Goal: Task Accomplishment & Management: Complete application form

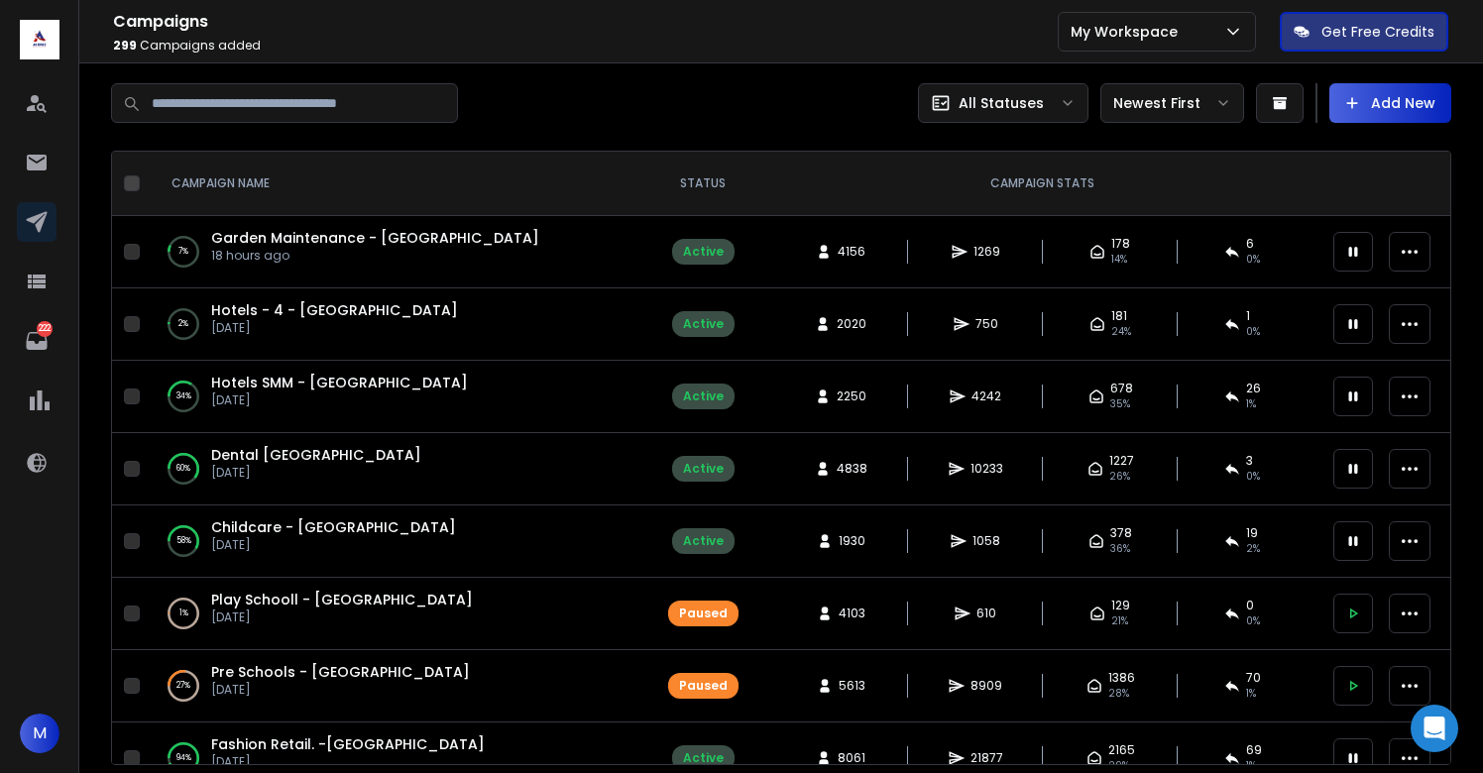
click at [340, 234] on span "Garden Maintenance - [GEOGRAPHIC_DATA]" at bounding box center [375, 238] width 328 height 20
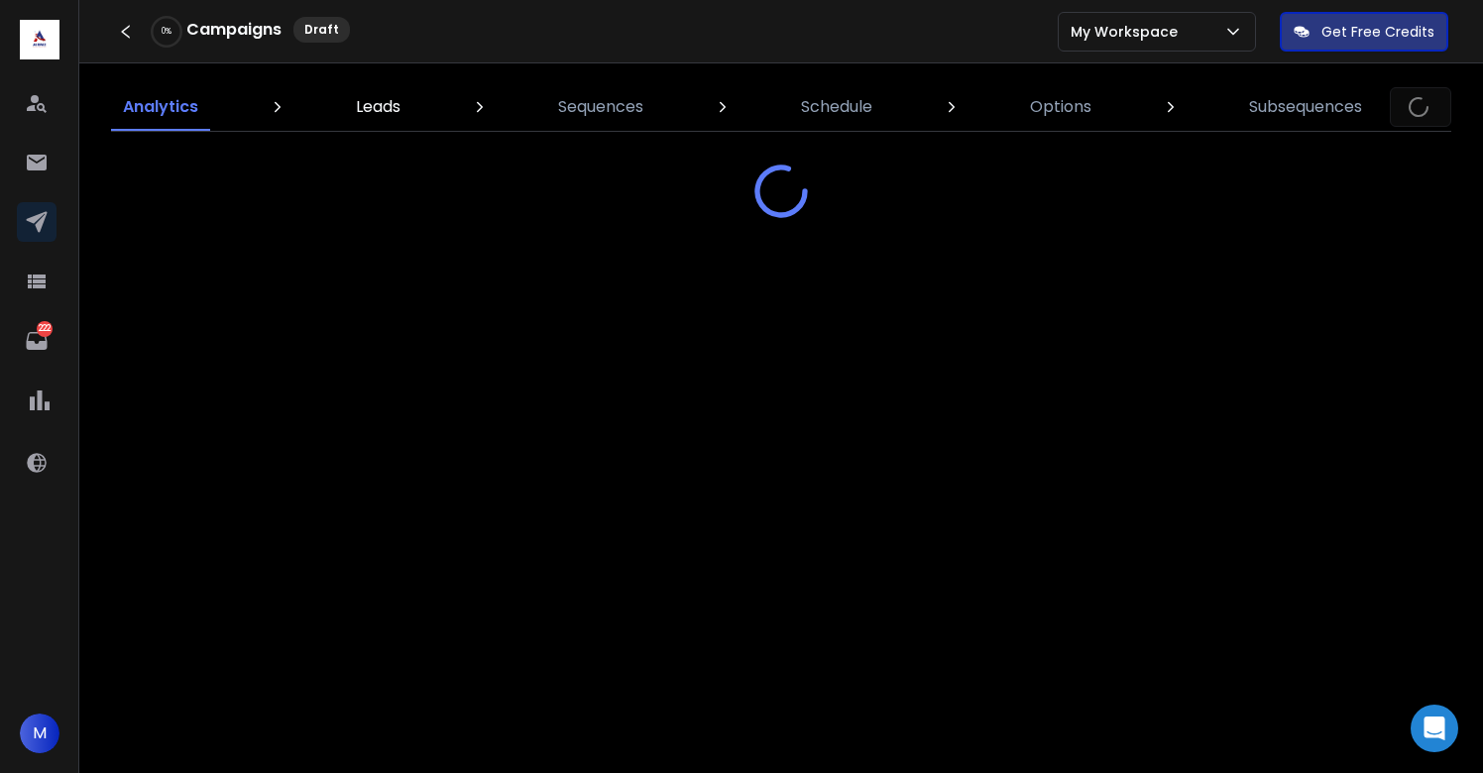
click at [375, 113] on p "Leads" at bounding box center [378, 107] width 45 height 24
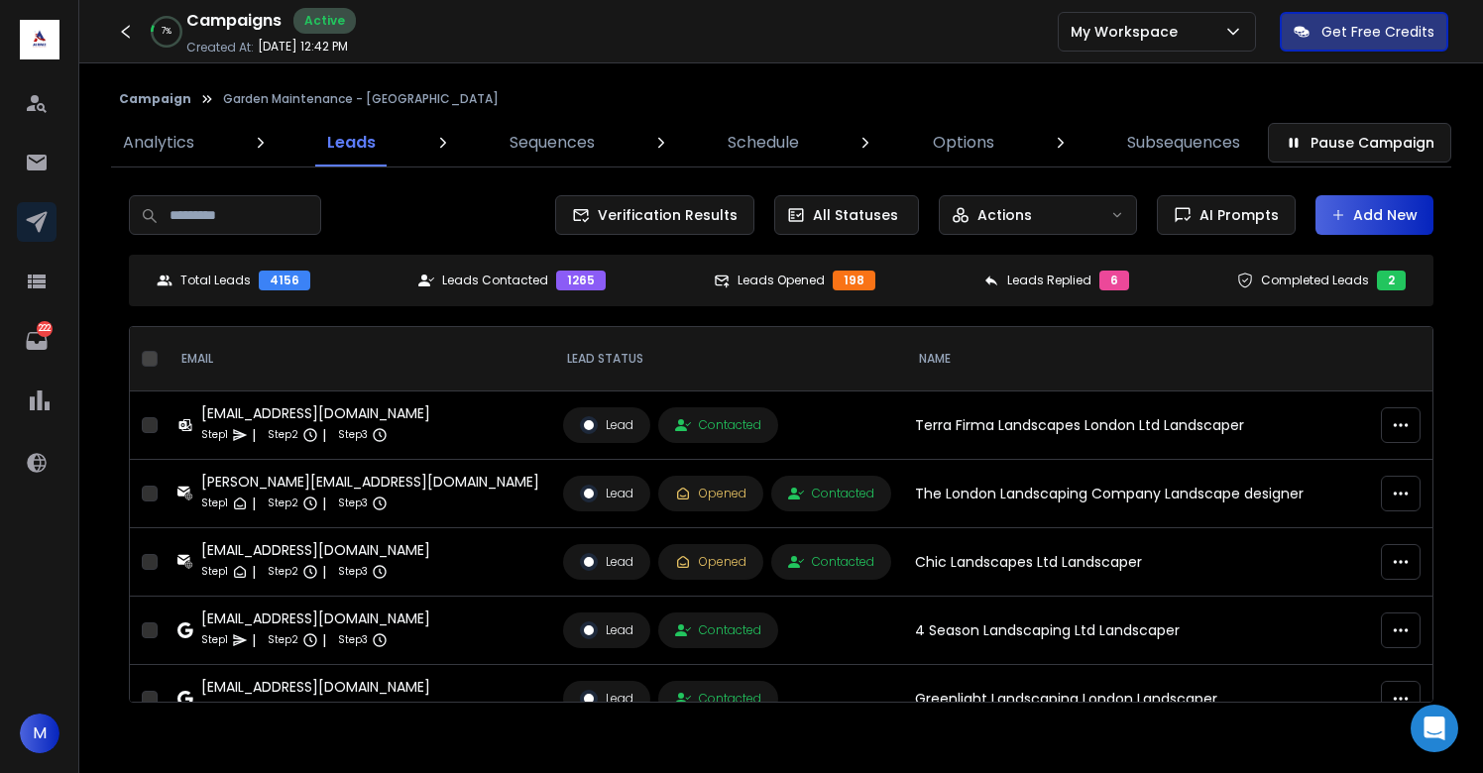
click at [1370, 204] on button "Add New" at bounding box center [1374, 215] width 118 height 40
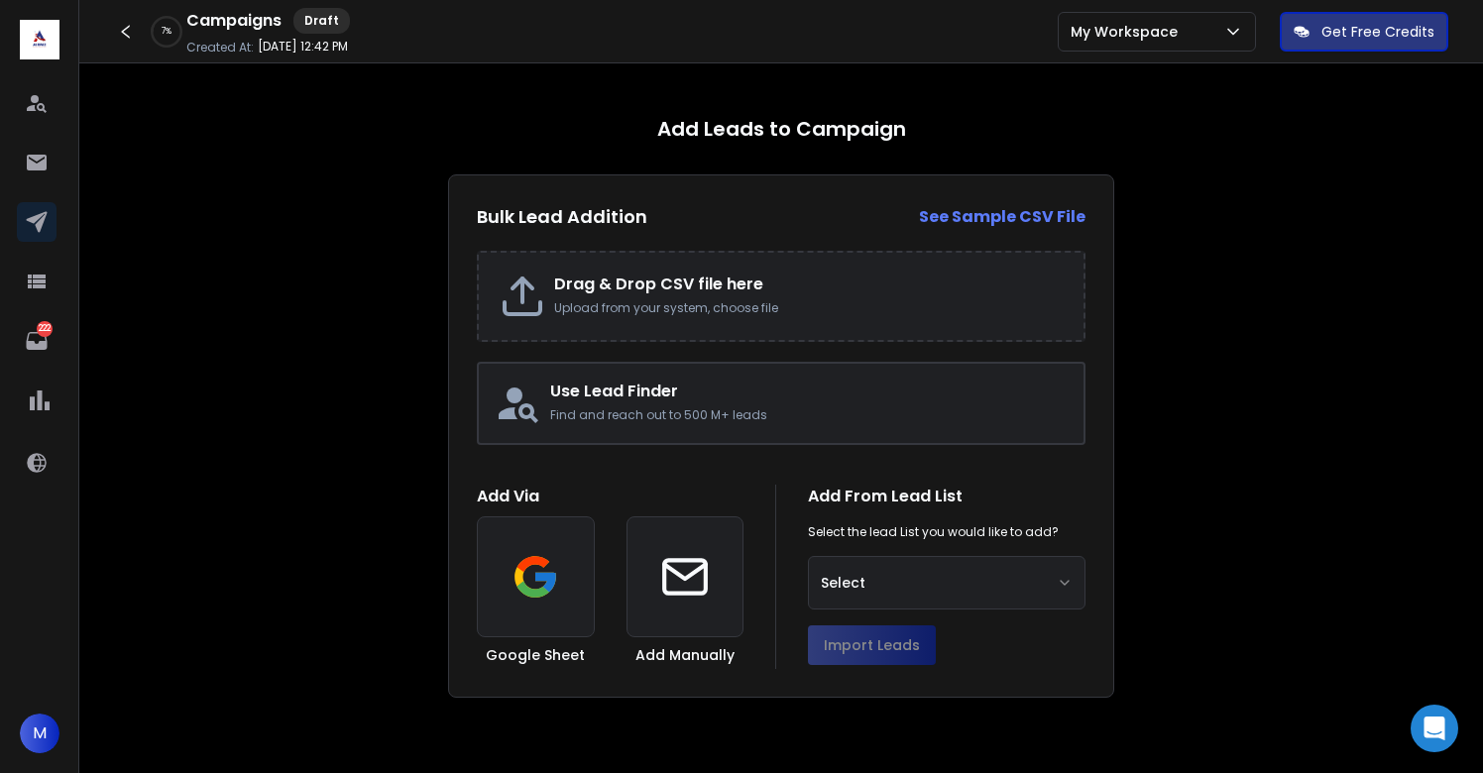
click at [615, 276] on h2 "Drag & Drop CSV file here" at bounding box center [808, 285] width 509 height 24
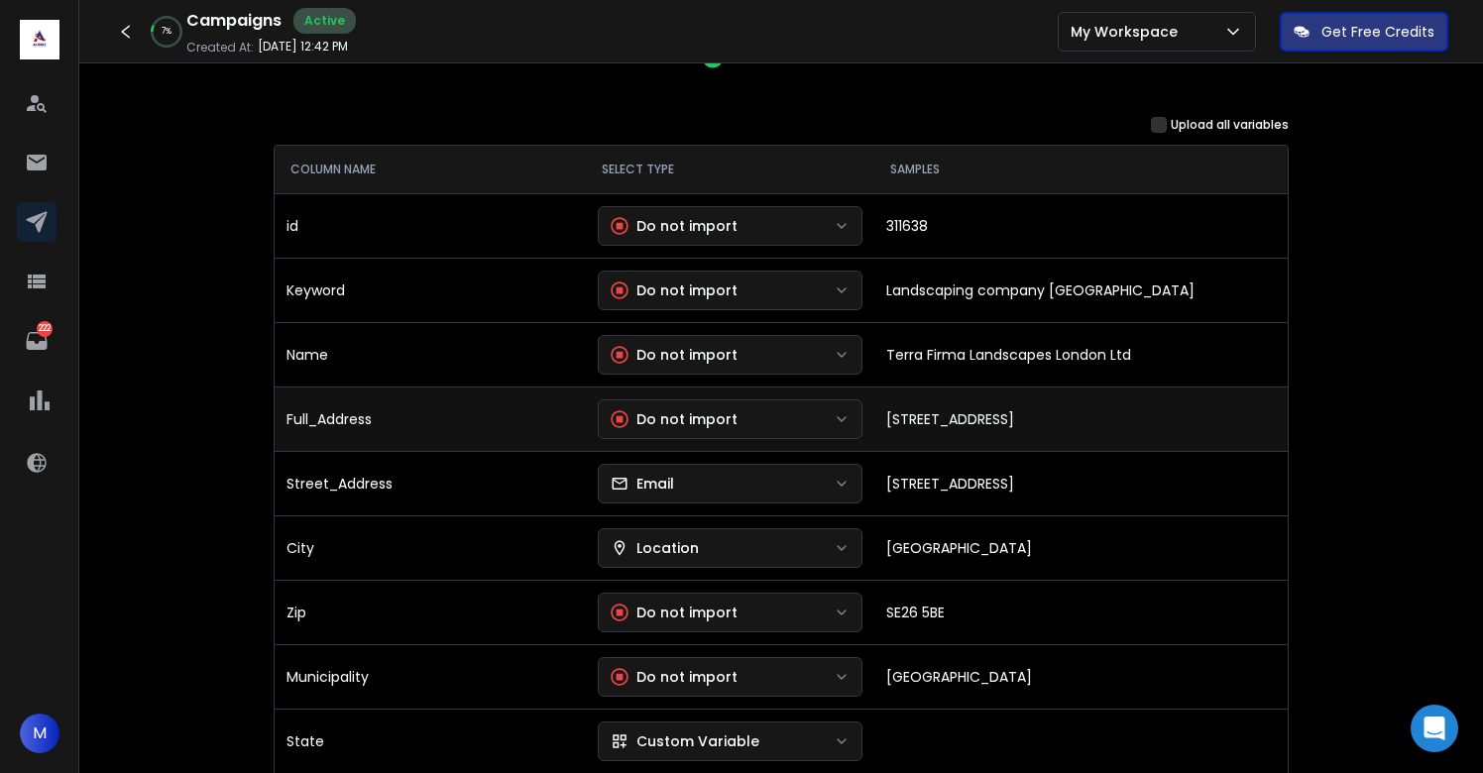
scroll to position [233, 0]
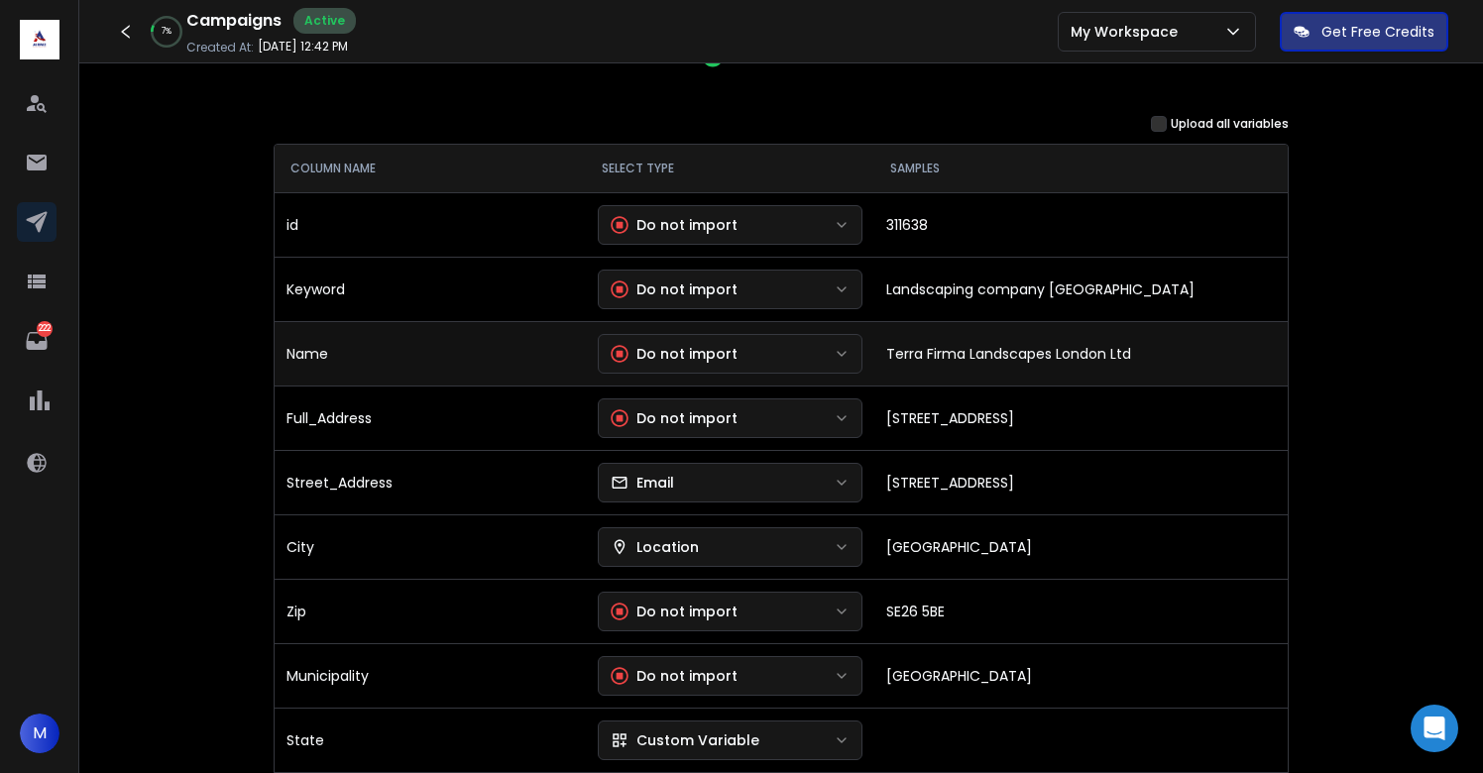
click at [830, 356] on button "Do not import" at bounding box center [731, 354] width 266 height 40
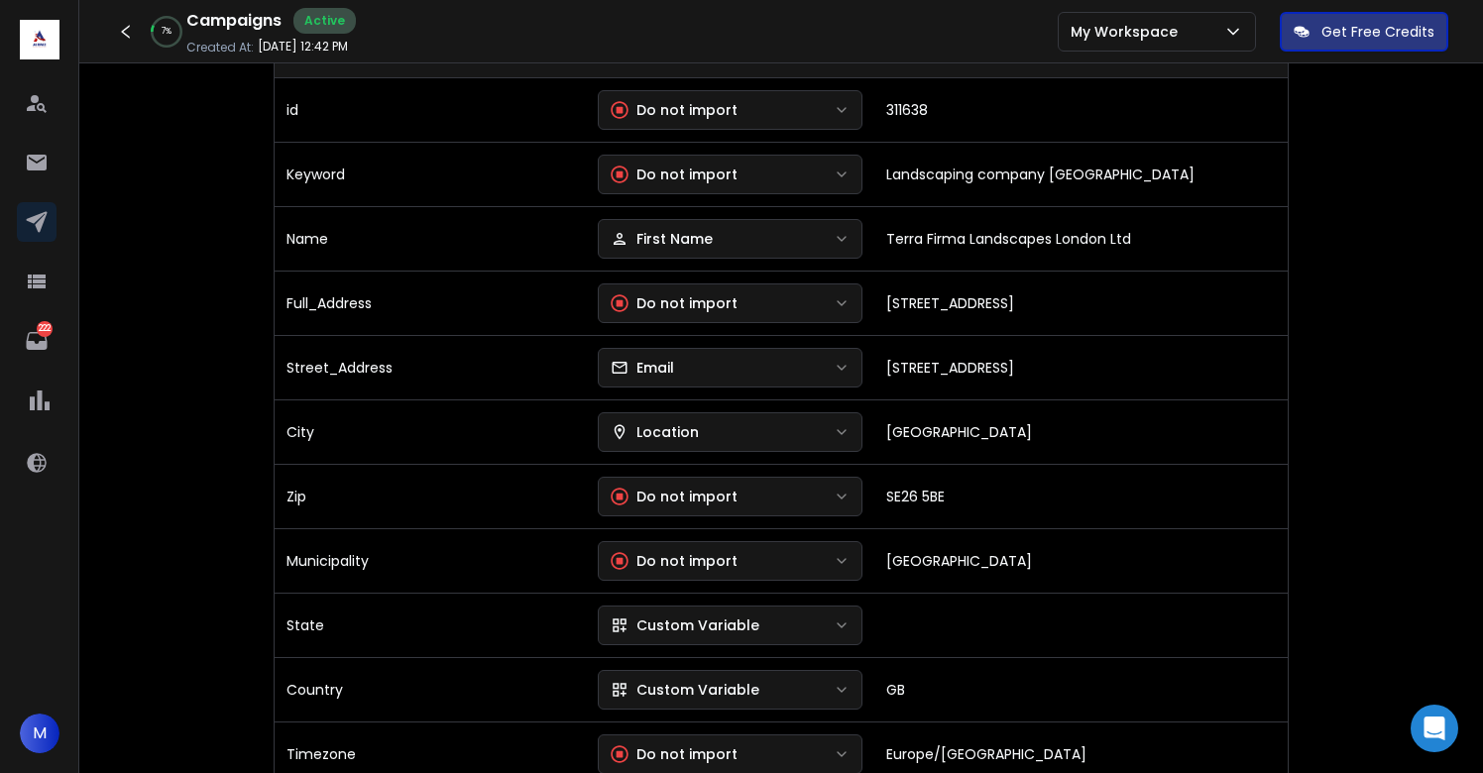
scroll to position [356, 0]
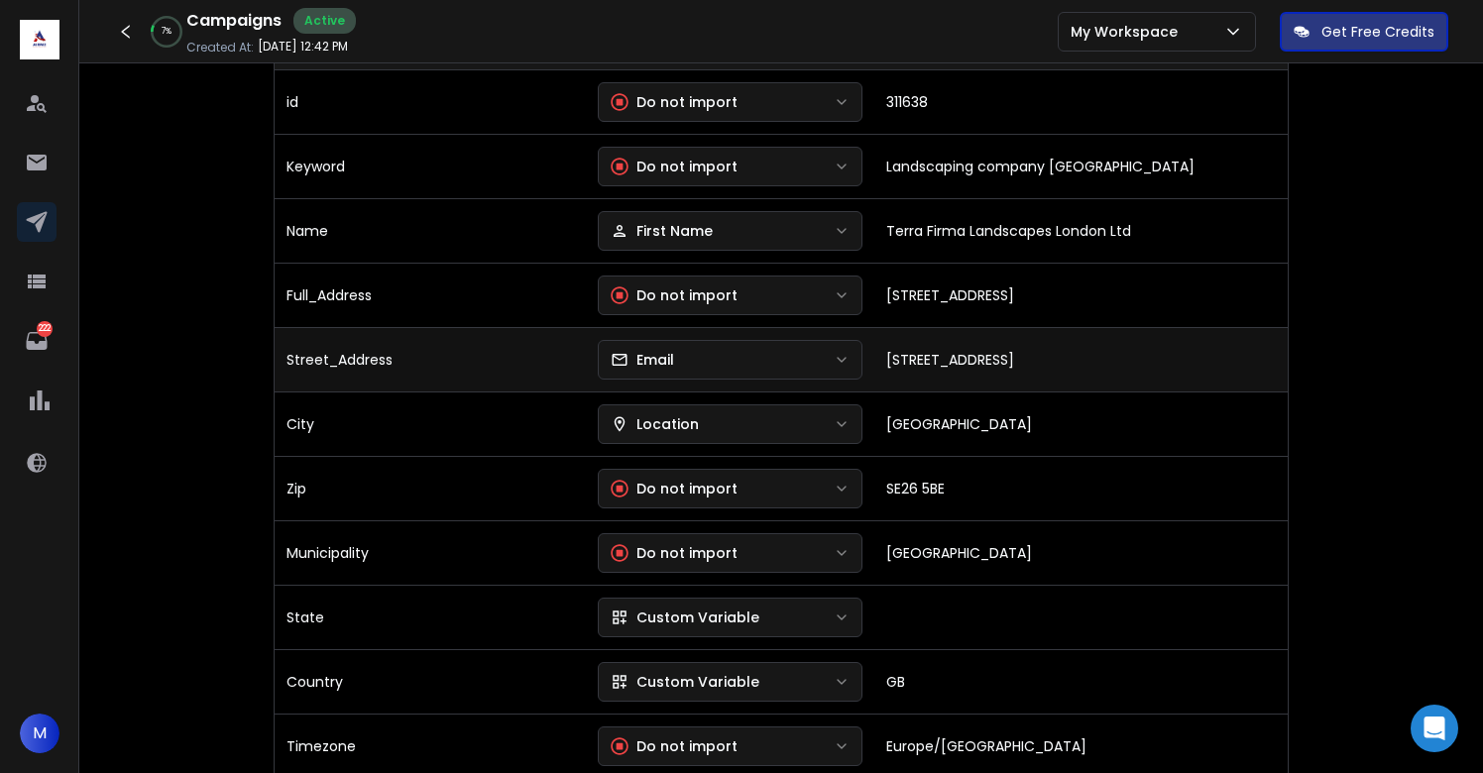
click at [687, 366] on button "Email" at bounding box center [731, 360] width 266 height 40
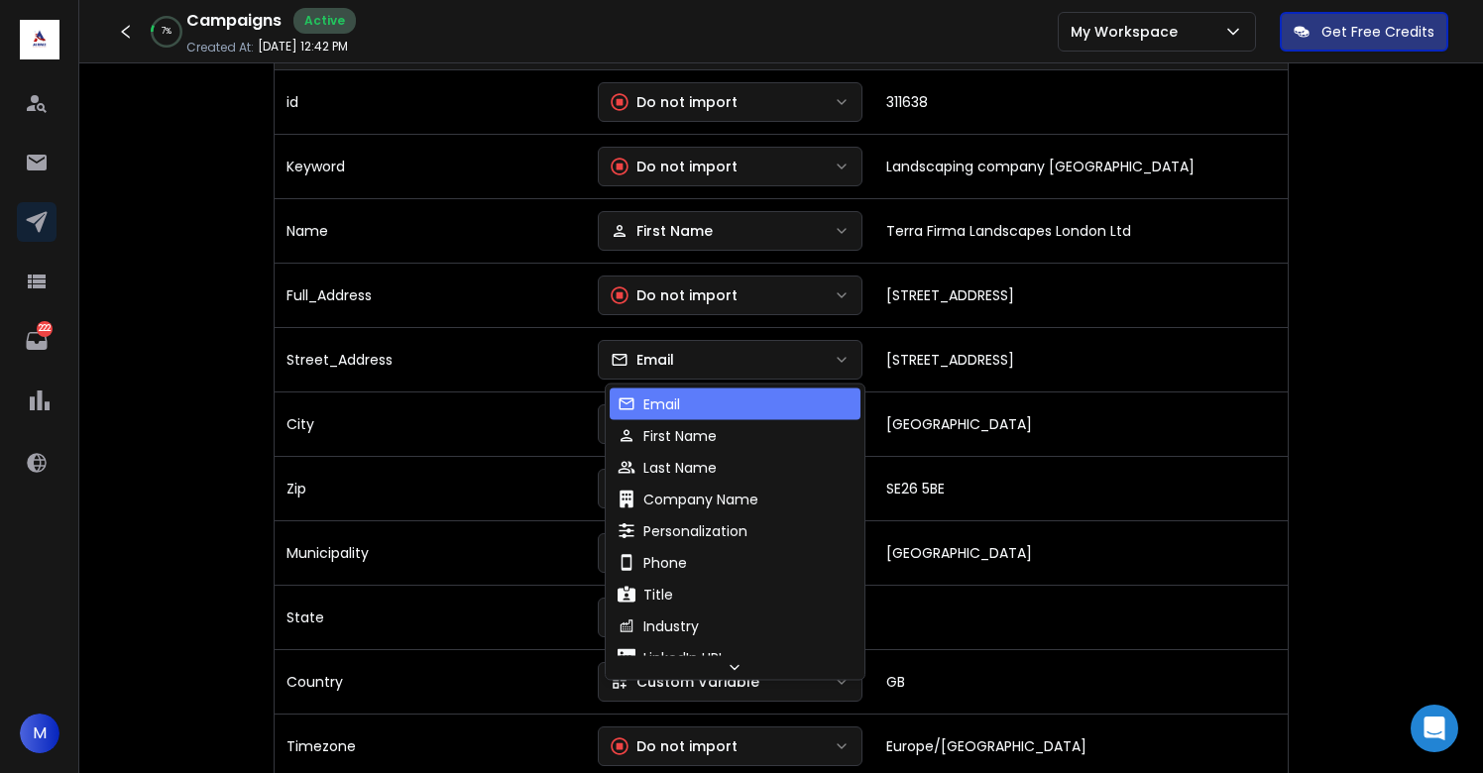
scroll to position [180, 0]
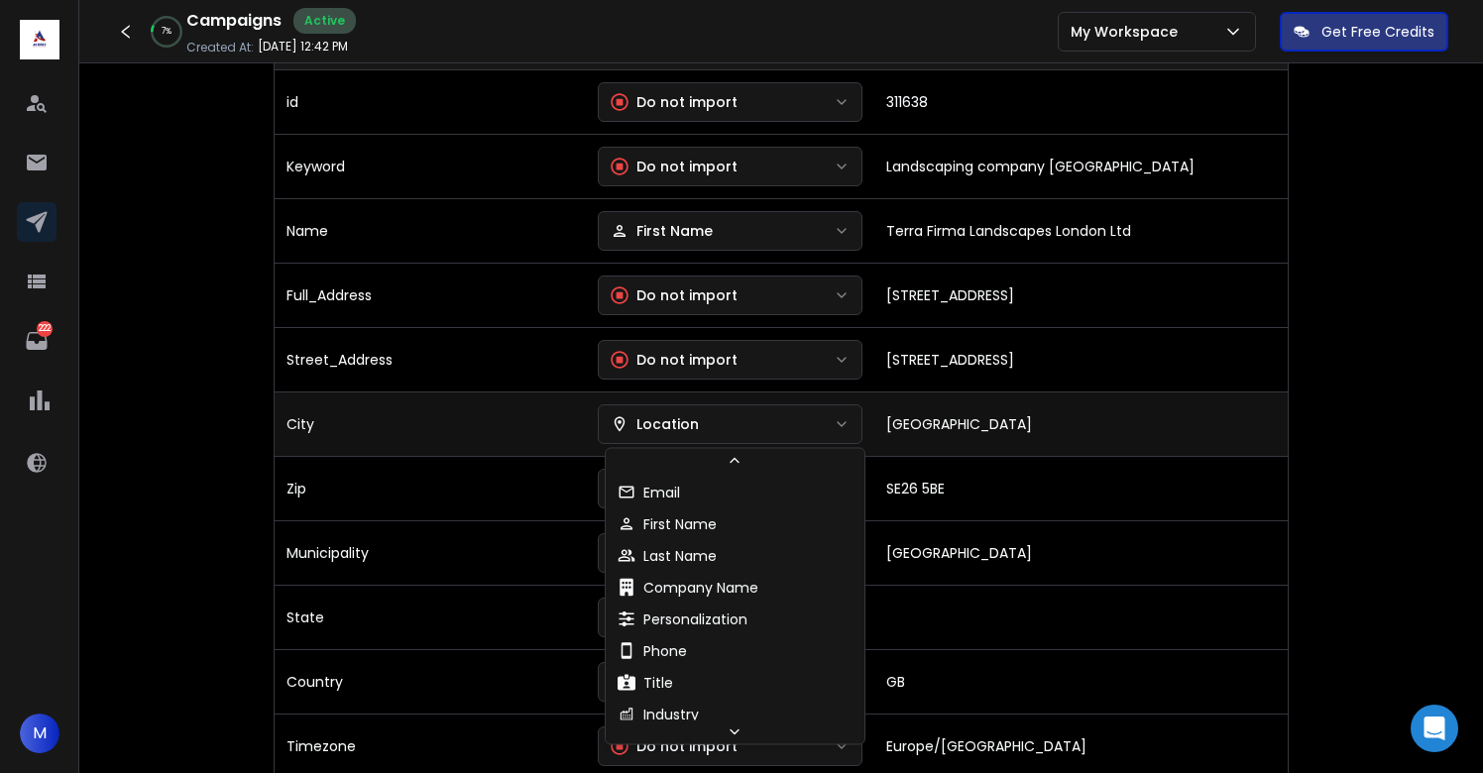
click at [679, 435] on button "Location" at bounding box center [731, 424] width 266 height 40
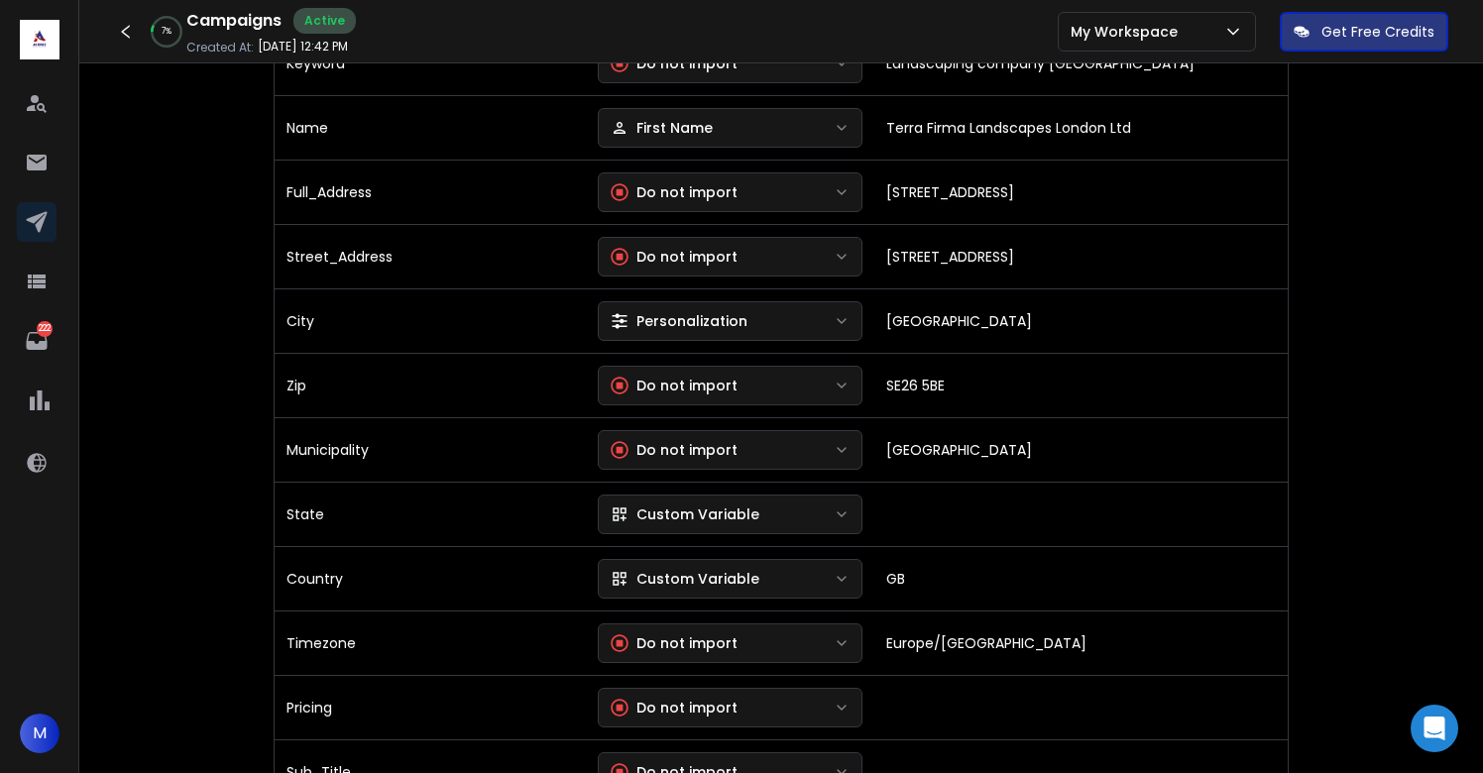
scroll to position [460, 0]
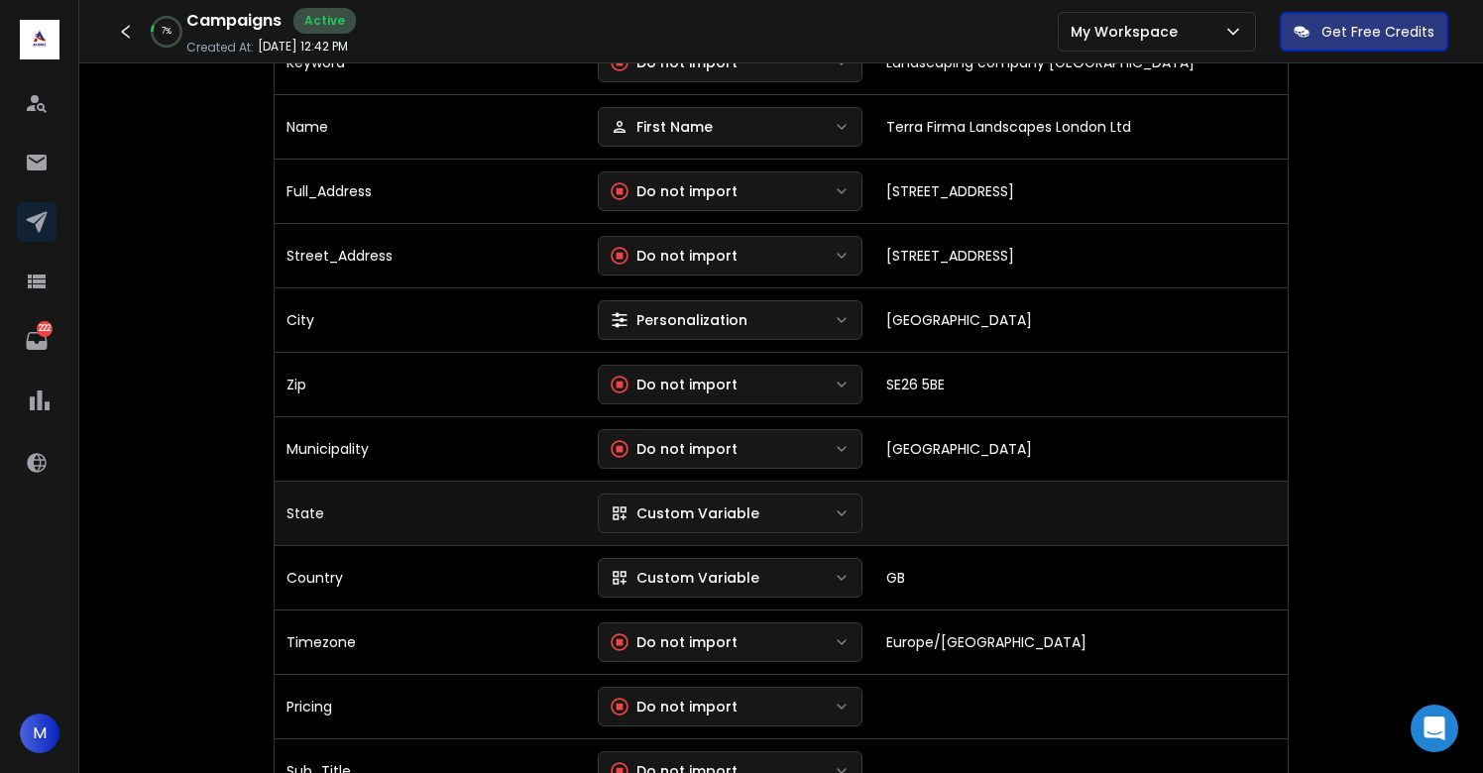
click at [710, 503] on div "Custom Variable" at bounding box center [685, 513] width 149 height 20
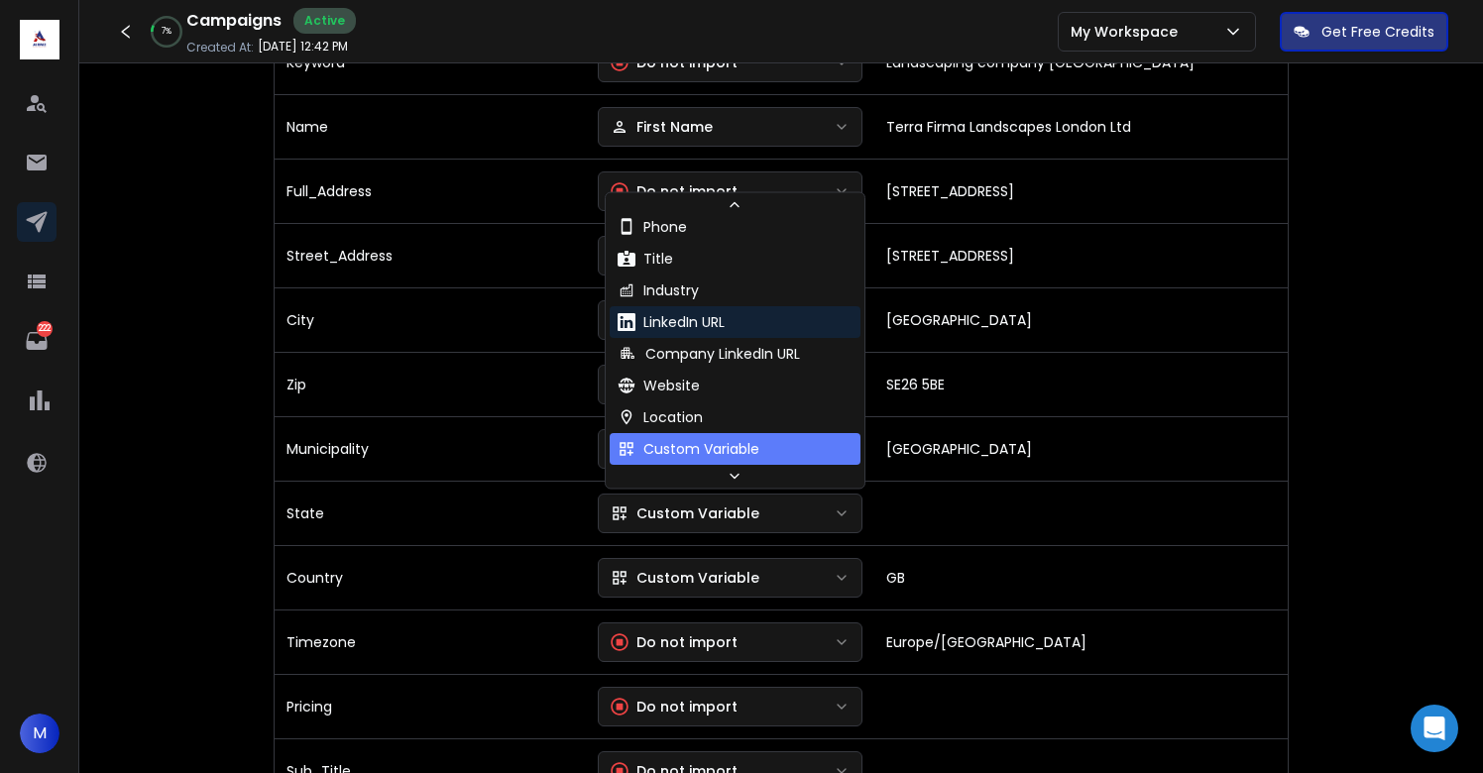
scroll to position [180, 0]
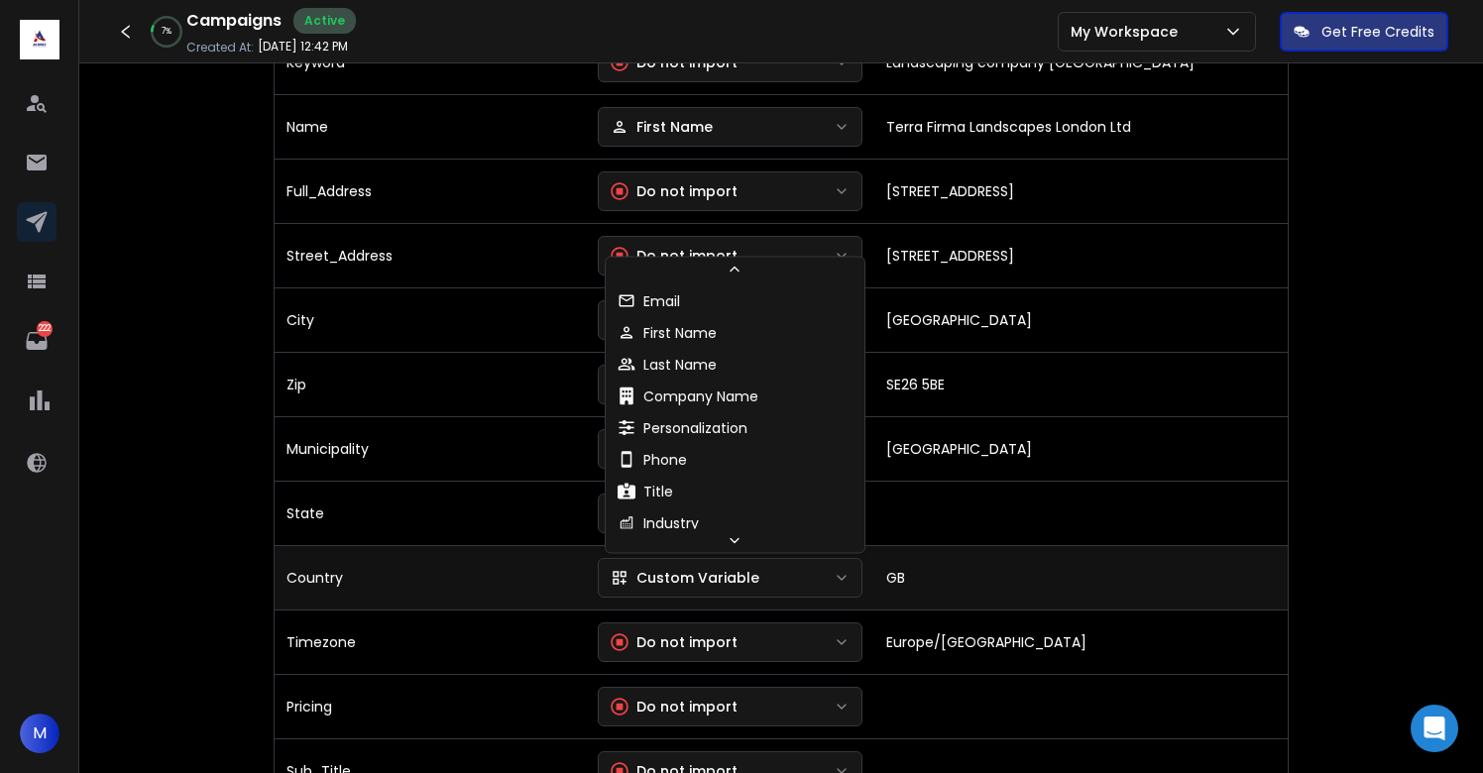
click at [694, 585] on div "Custom Variable" at bounding box center [685, 578] width 149 height 20
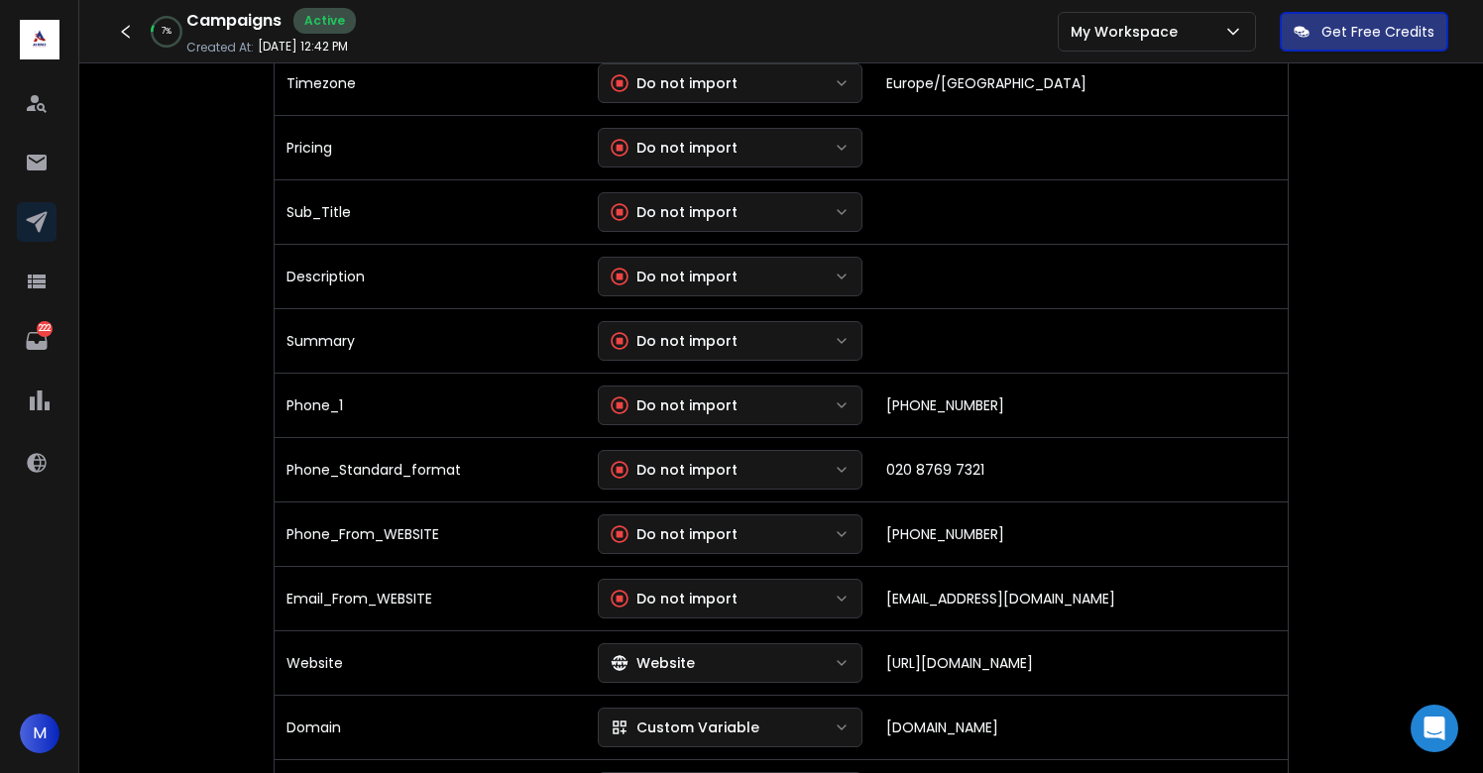
scroll to position [1025, 0]
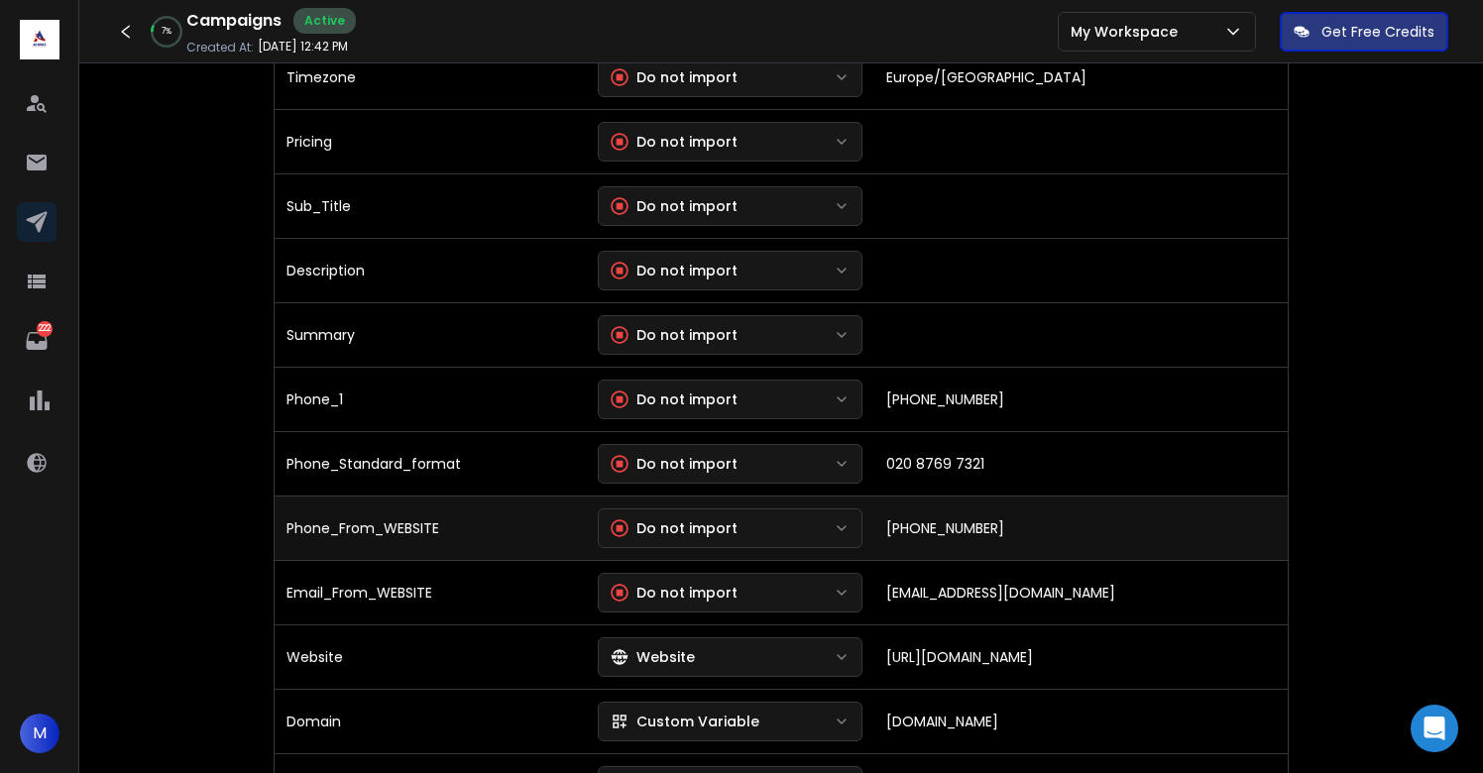
click at [686, 520] on div "Do not import" at bounding box center [674, 528] width 127 height 20
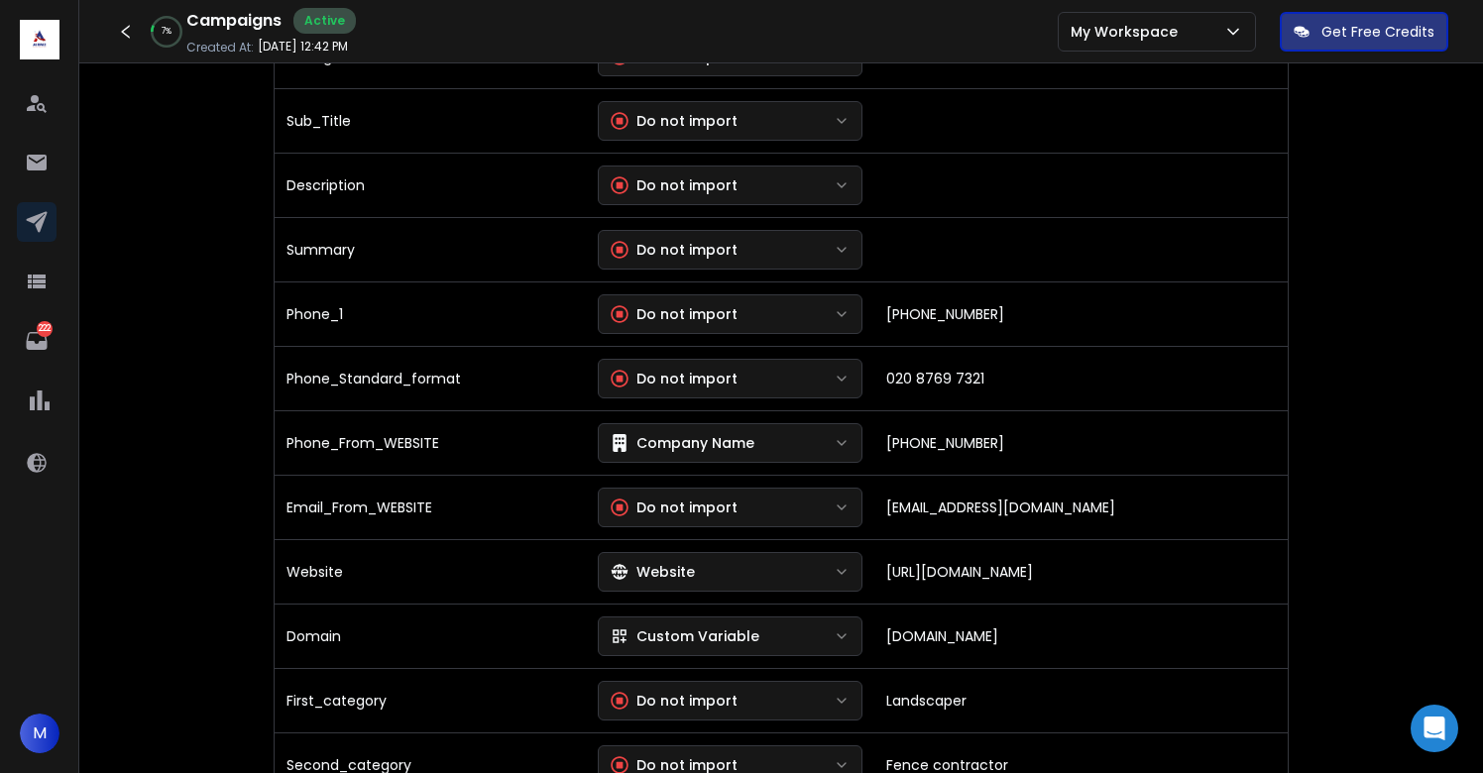
scroll to position [1113, 0]
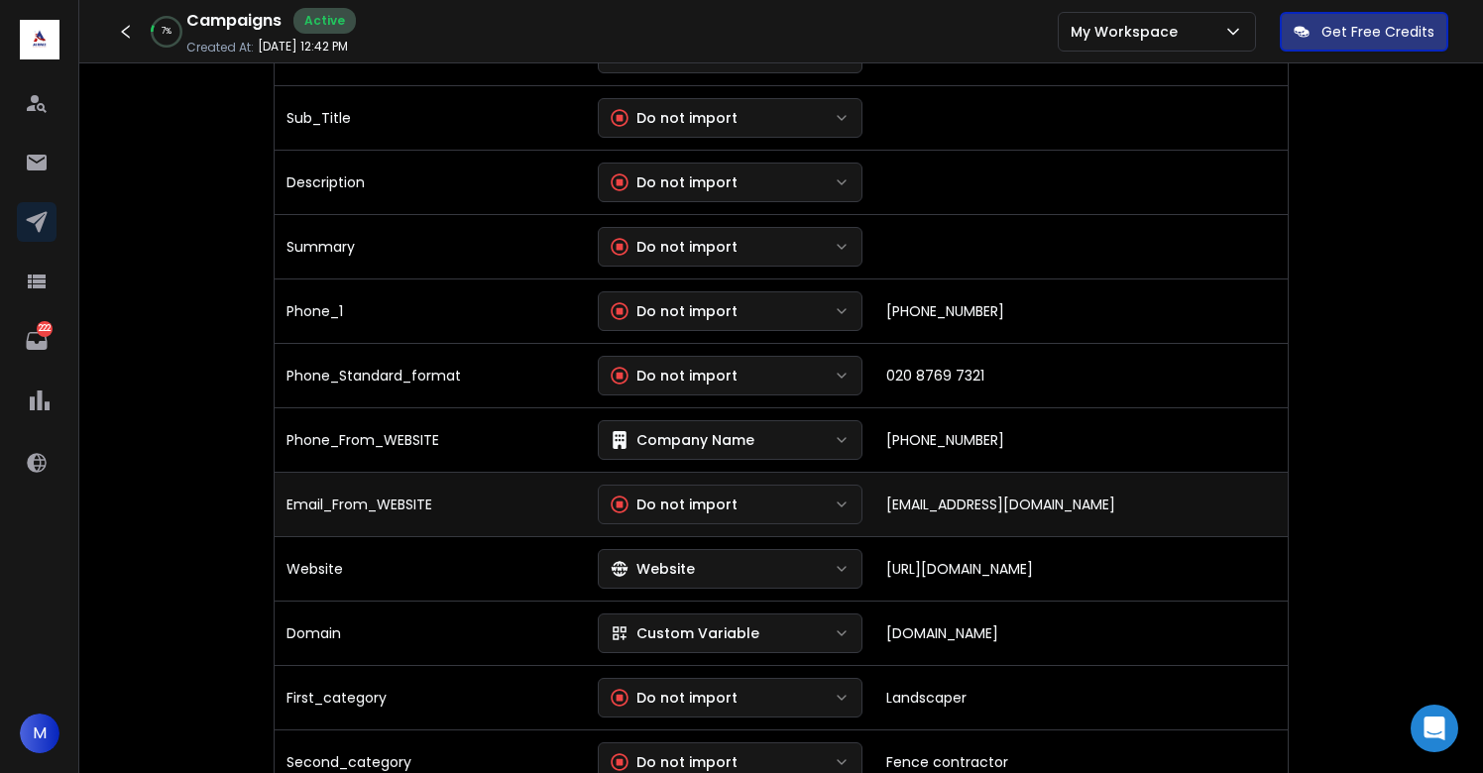
click at [682, 500] on div "Do not import" at bounding box center [674, 505] width 127 height 20
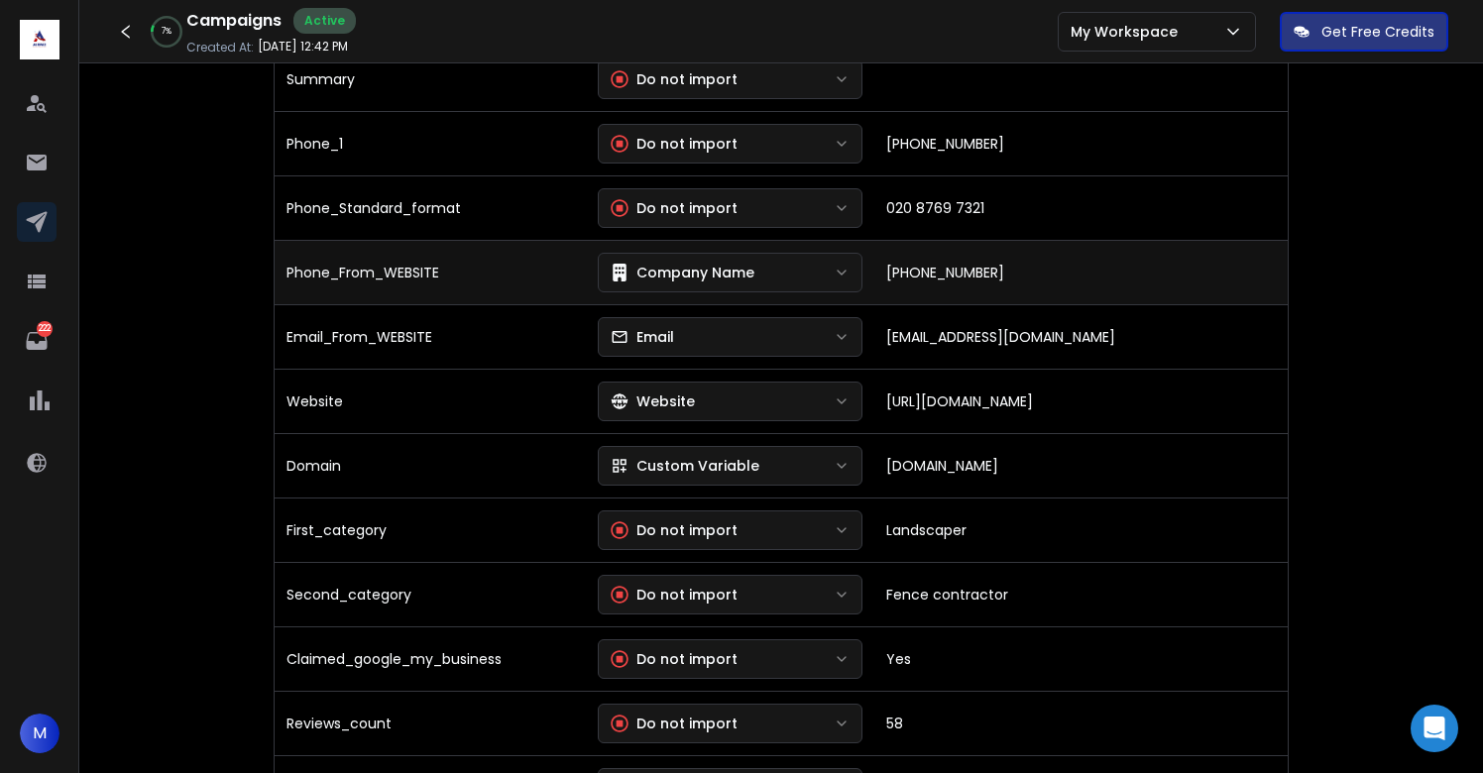
scroll to position [1283, 0]
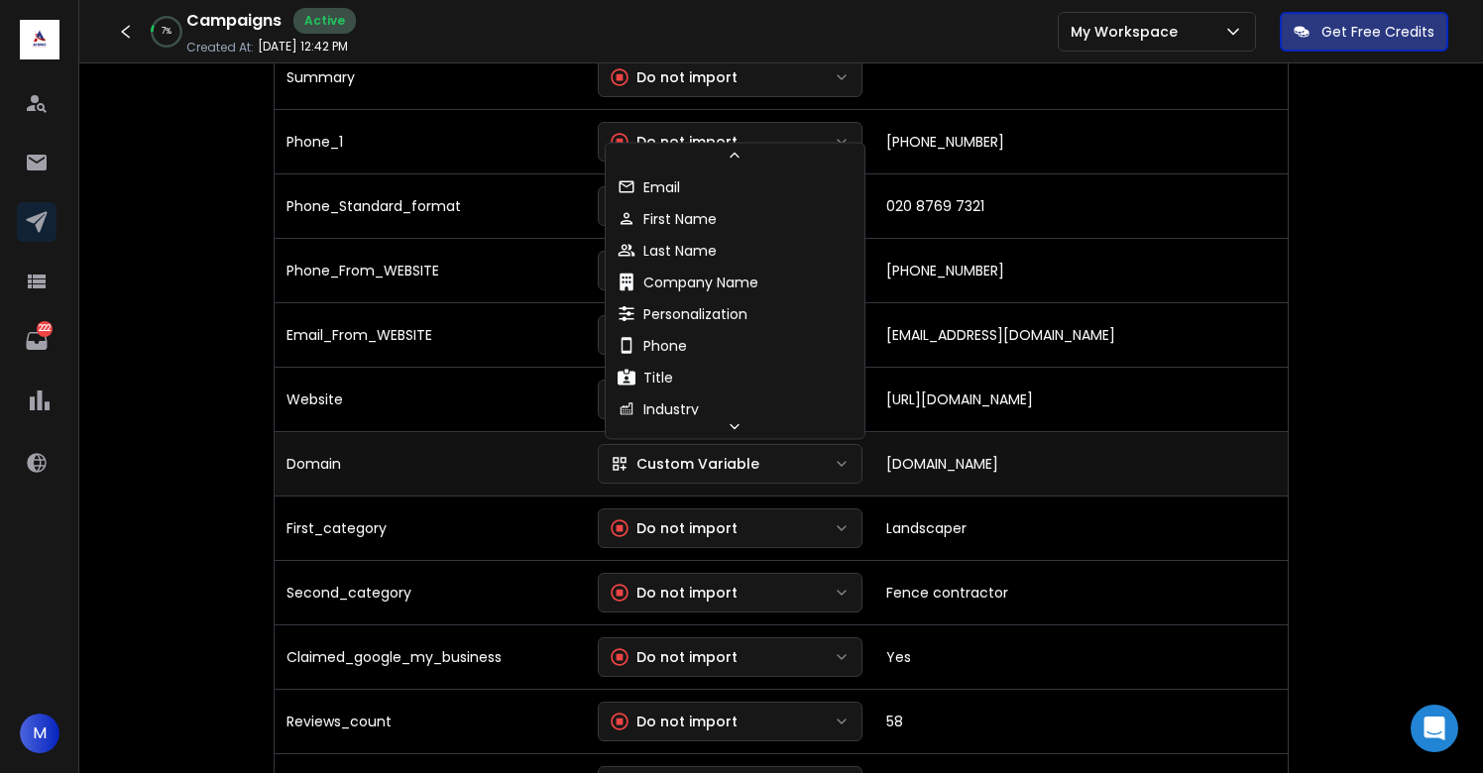
click at [690, 463] on div "Custom Variable" at bounding box center [685, 464] width 149 height 20
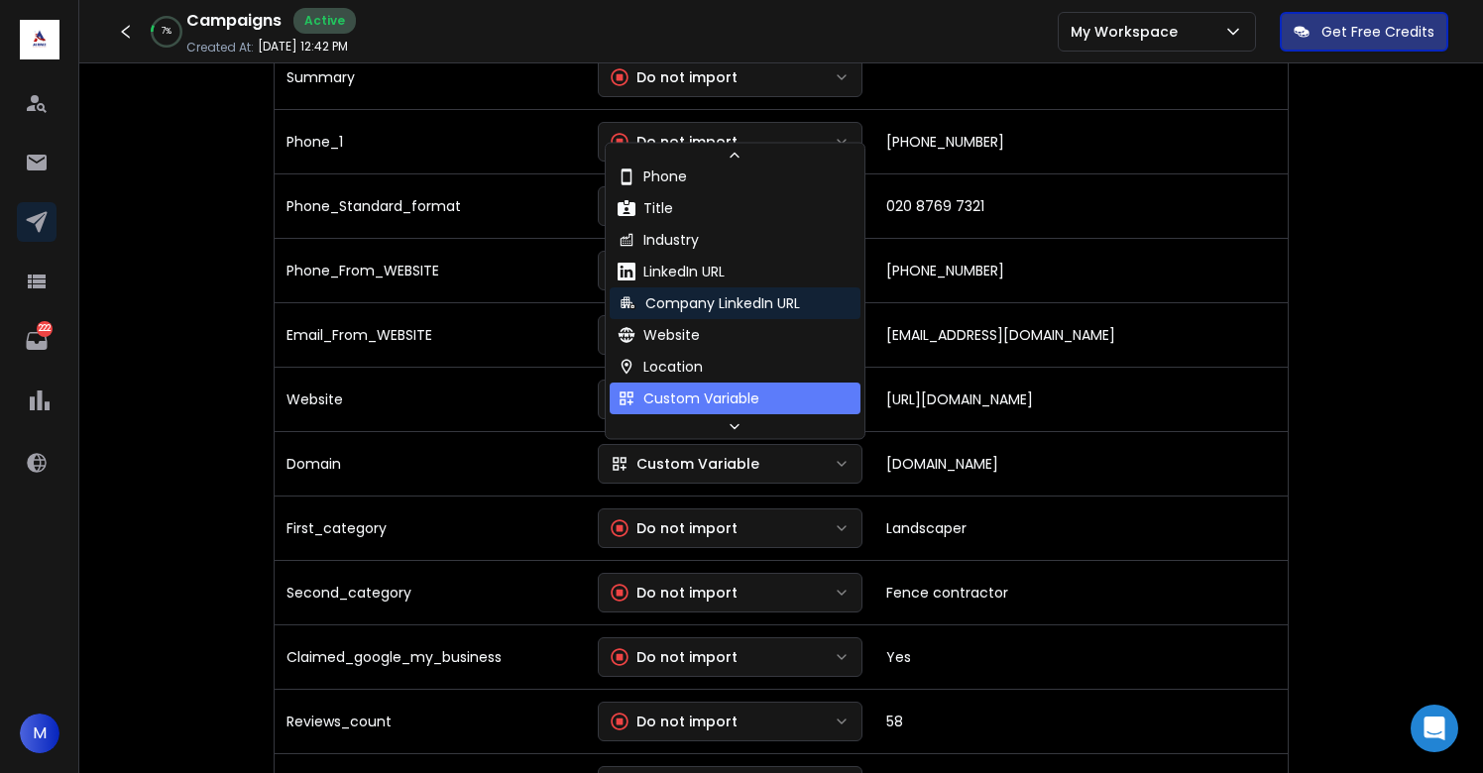
scroll to position [180, 0]
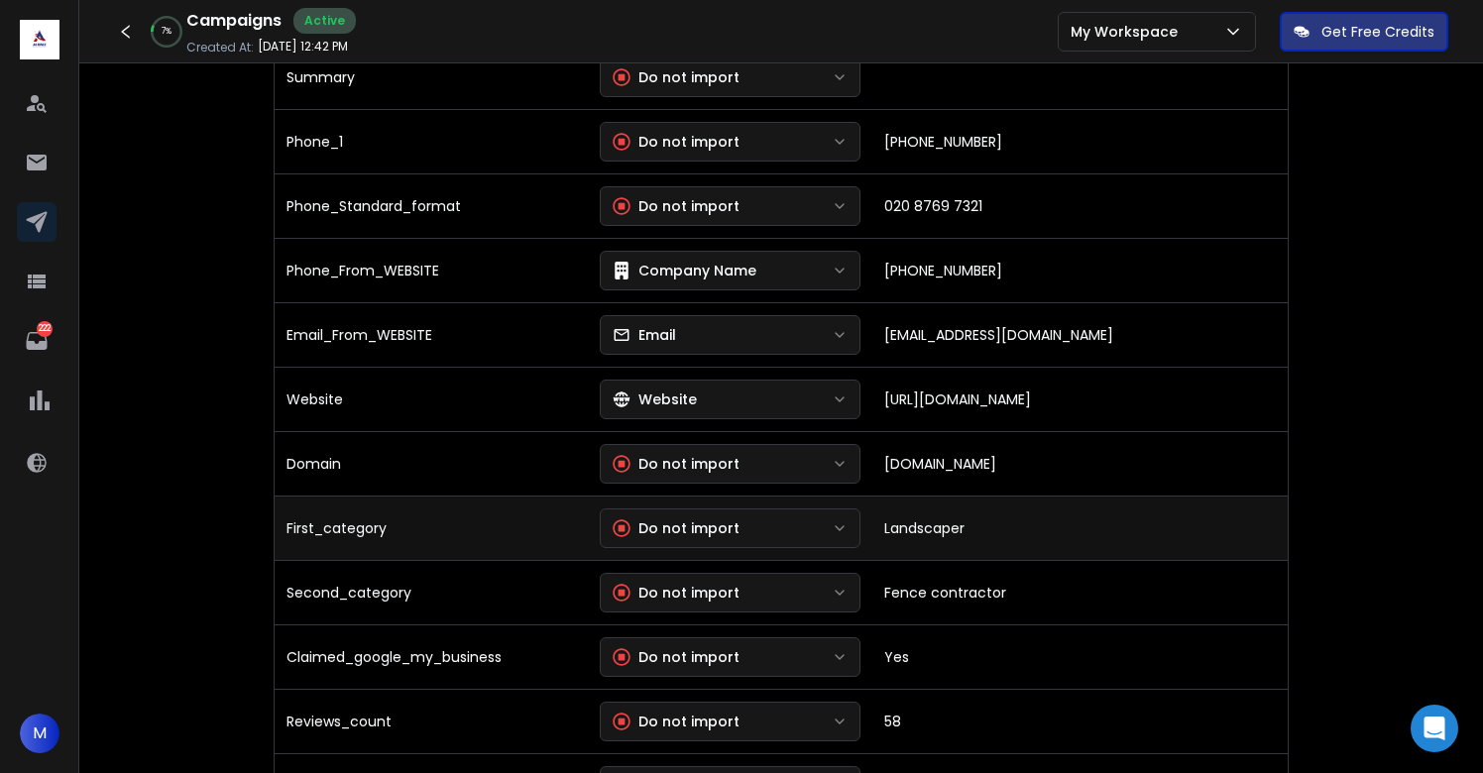
click at [700, 523] on div "Do not import" at bounding box center [676, 528] width 127 height 20
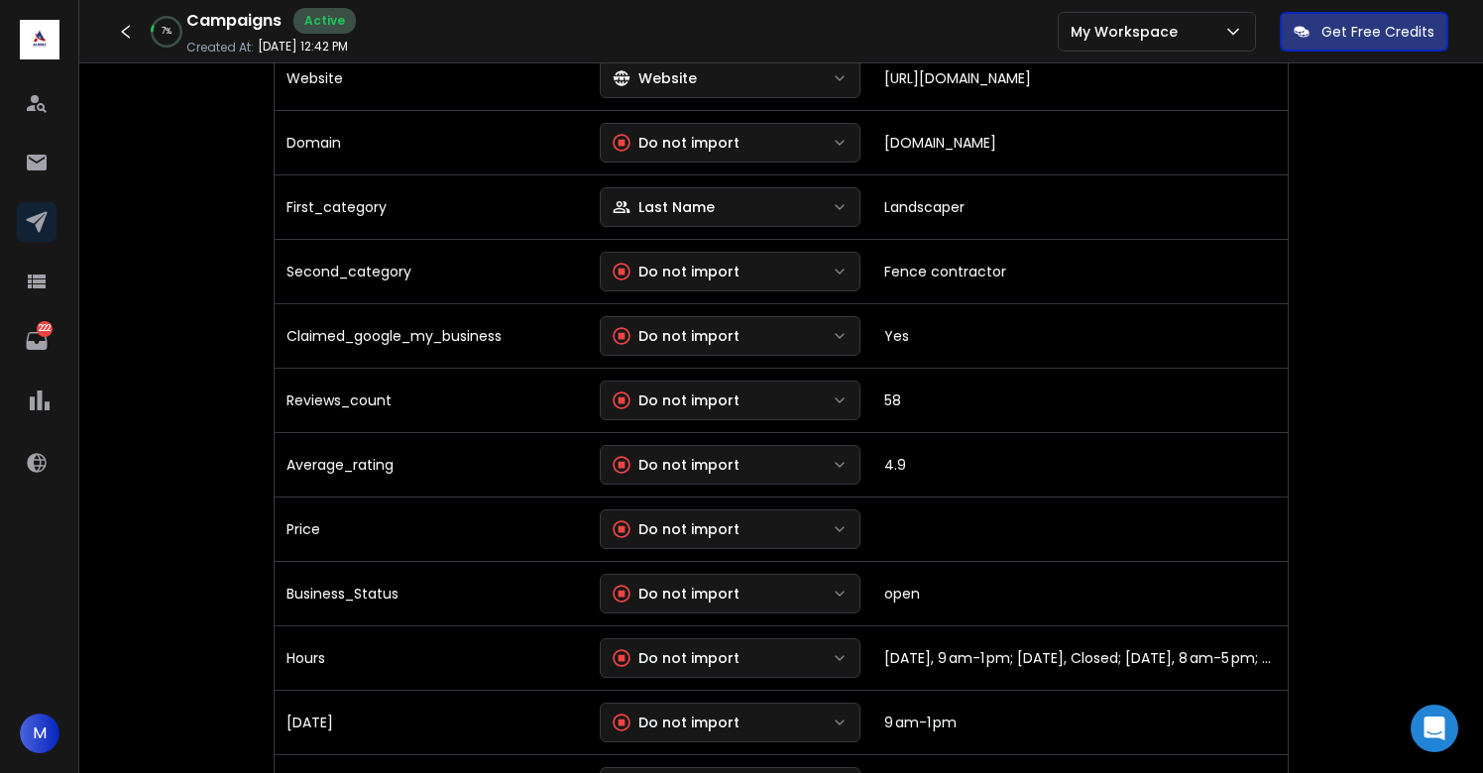
scroll to position [1613, 0]
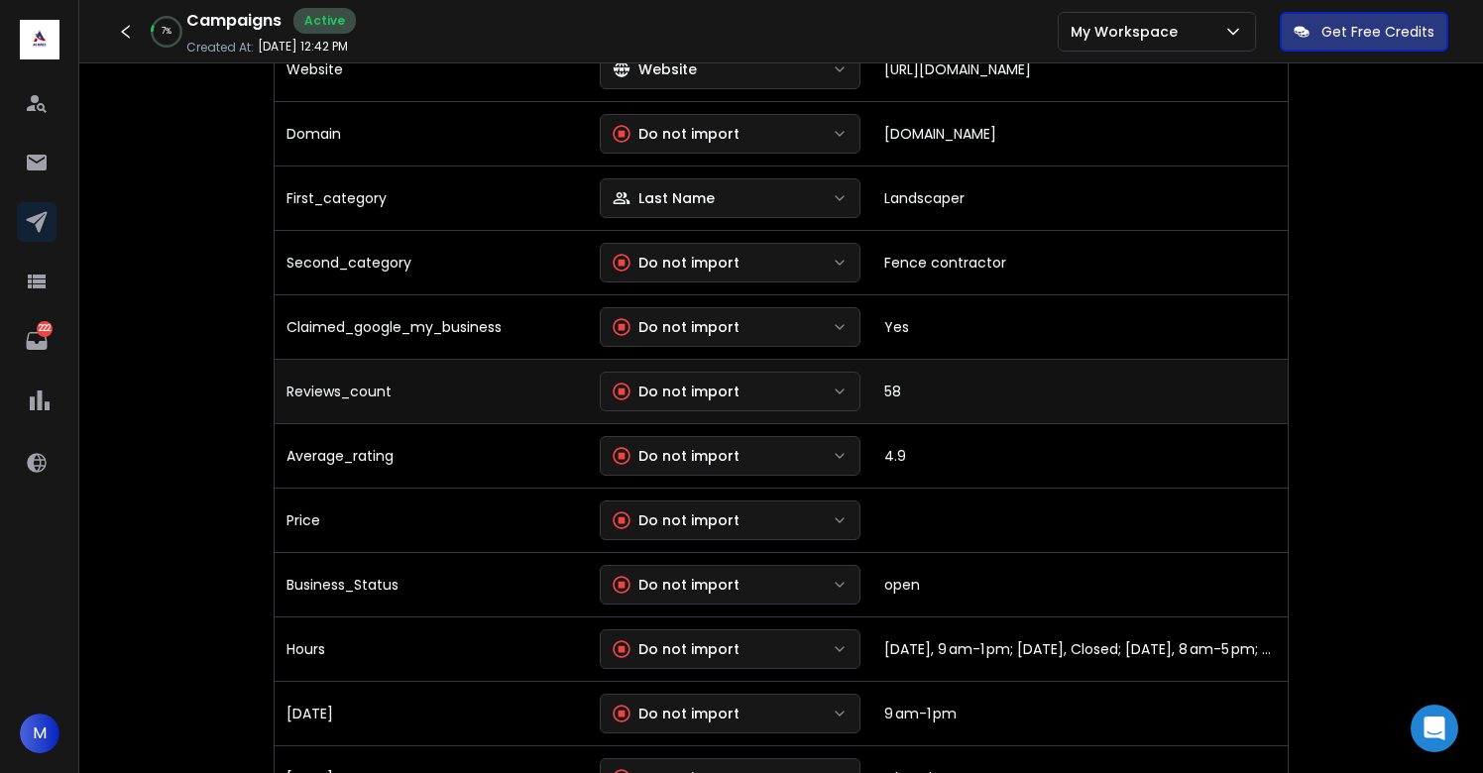
click at [700, 404] on button "Do not import" at bounding box center [730, 392] width 261 height 40
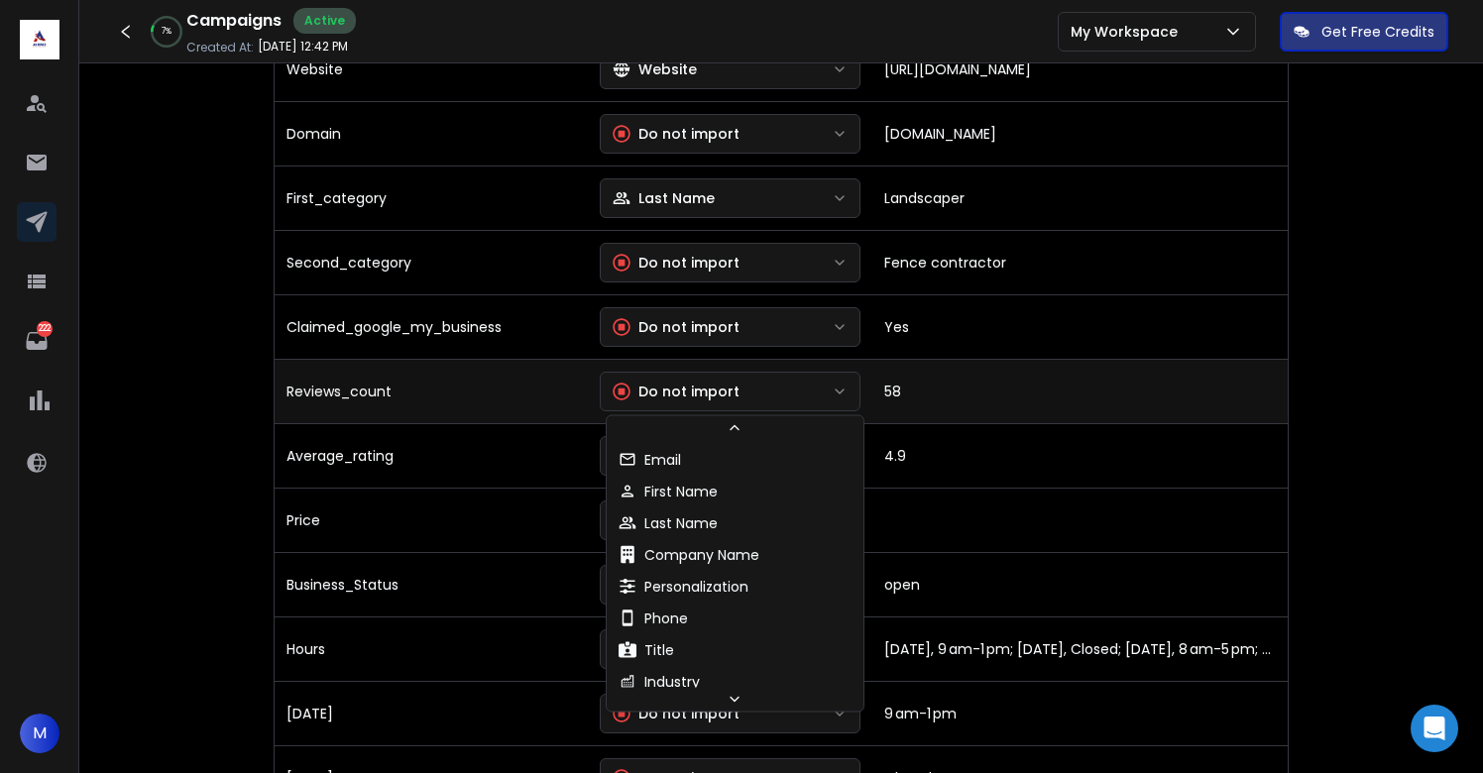
scroll to position [200, 0]
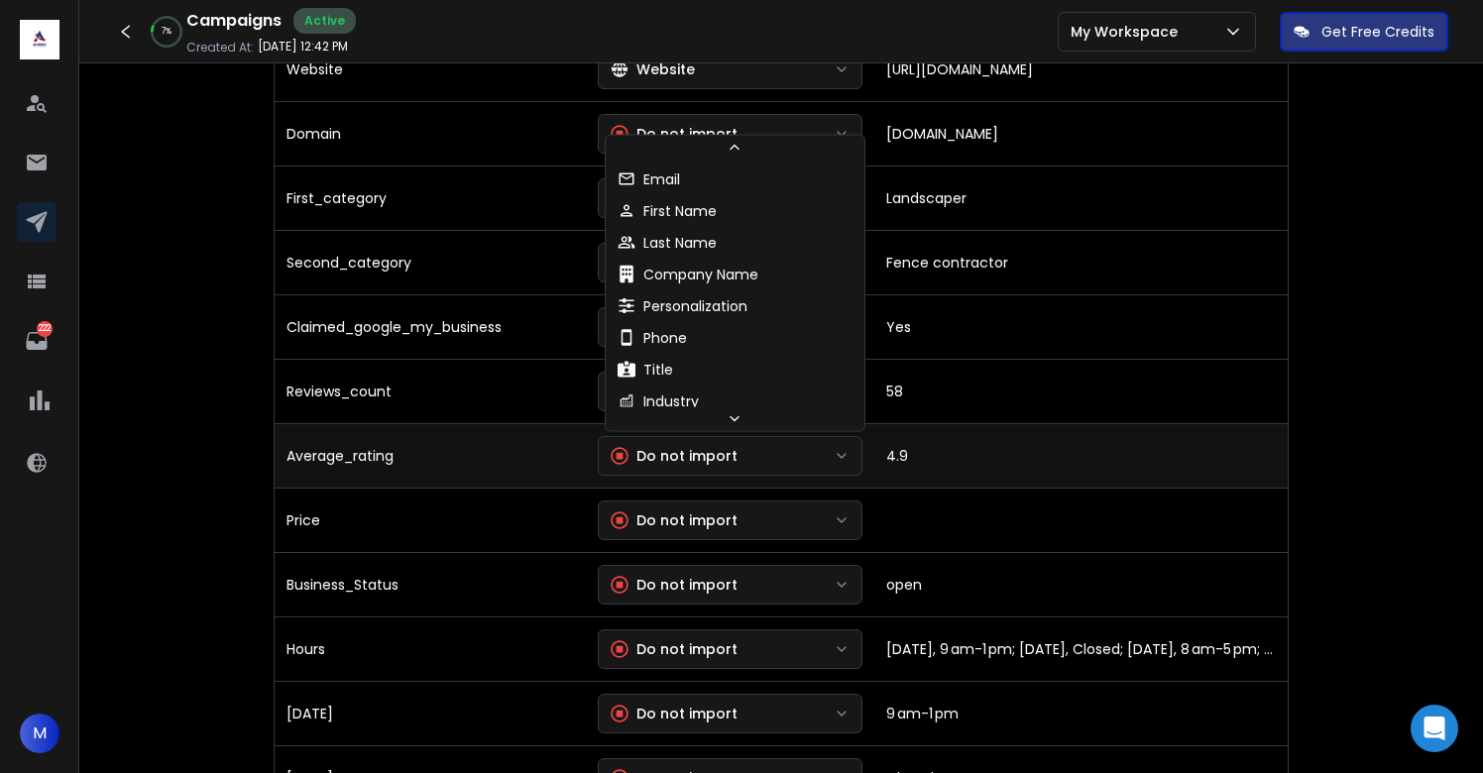
click at [698, 456] on div "Do not import" at bounding box center [674, 456] width 127 height 20
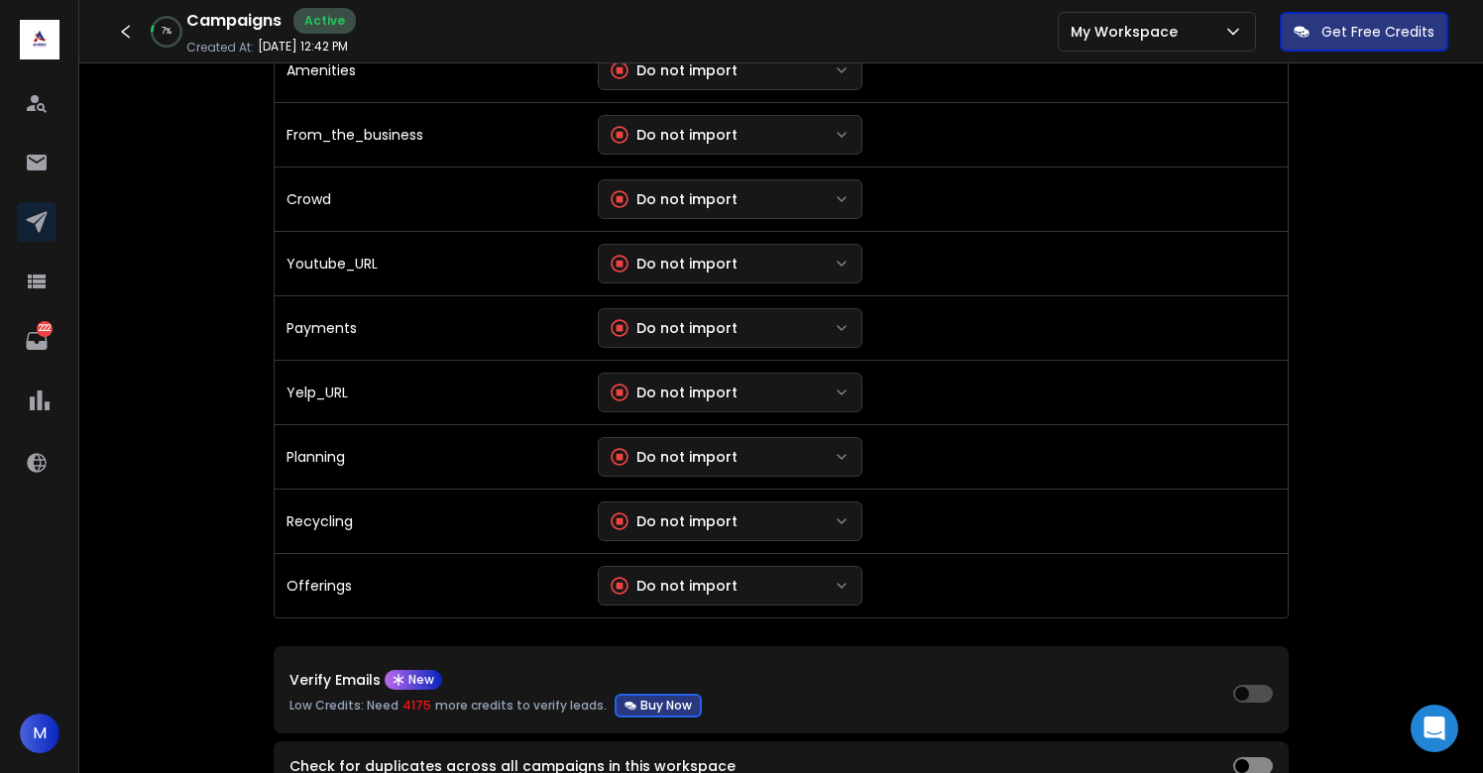
scroll to position [4276, 0]
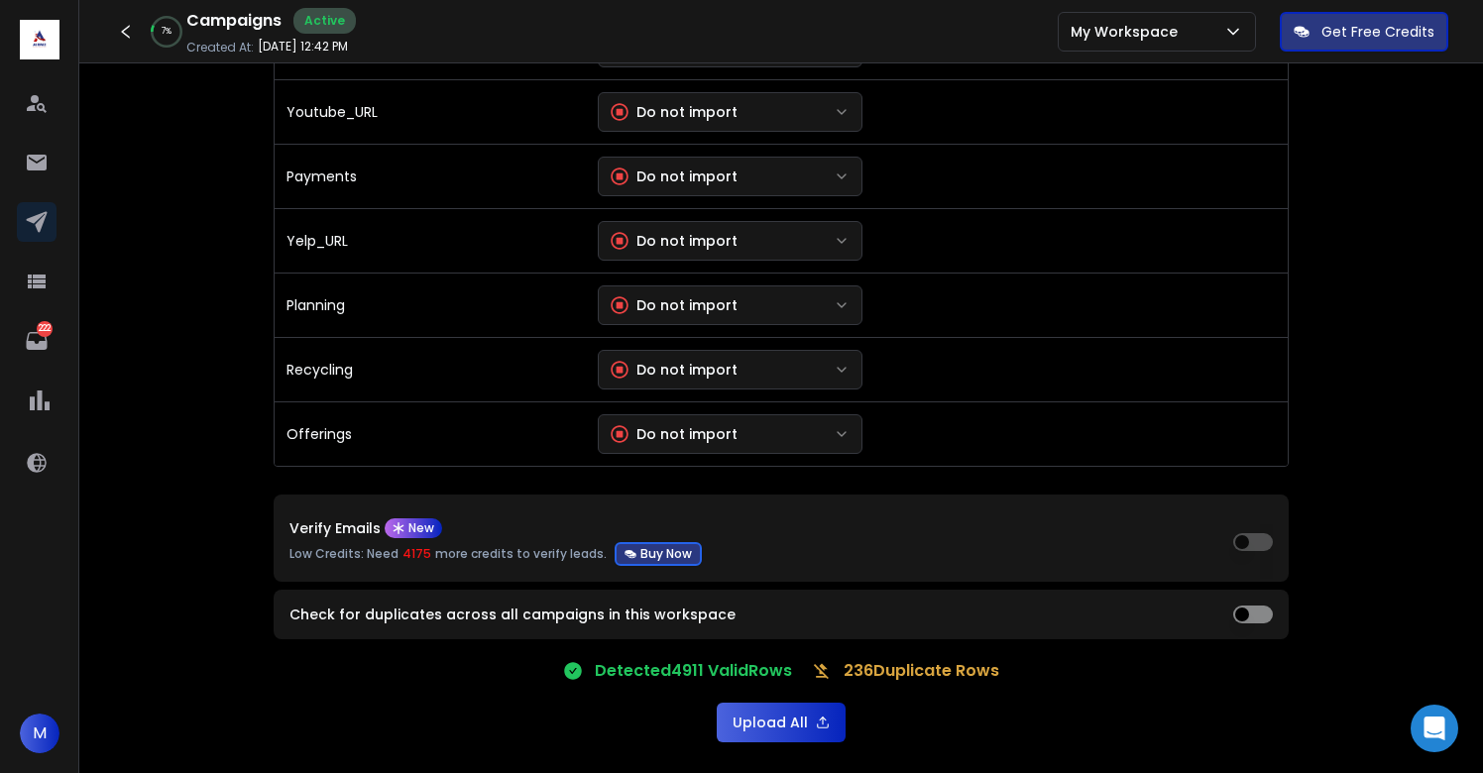
click at [758, 725] on button "Upload All" at bounding box center [781, 723] width 129 height 40
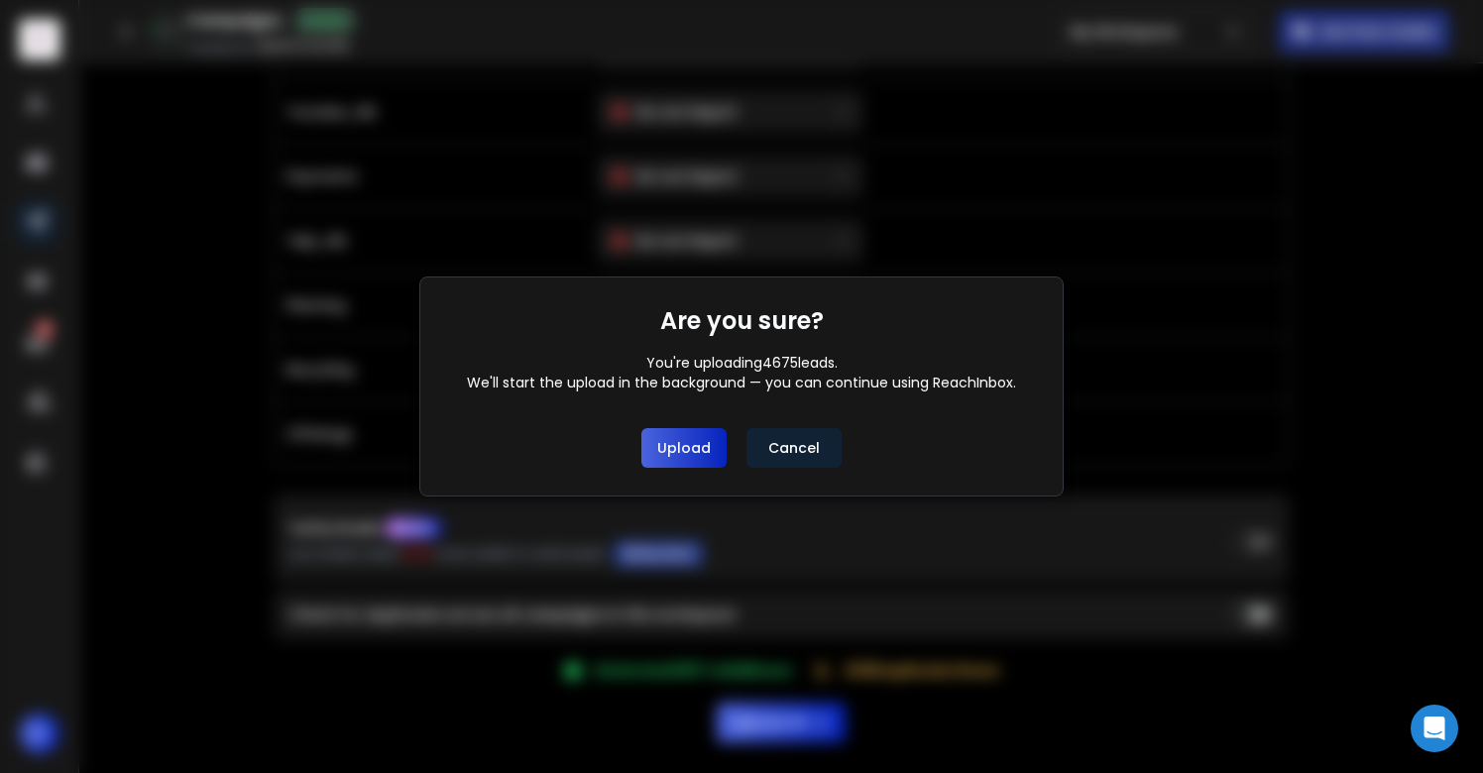
click at [678, 444] on button "Upload" at bounding box center [683, 448] width 85 height 40
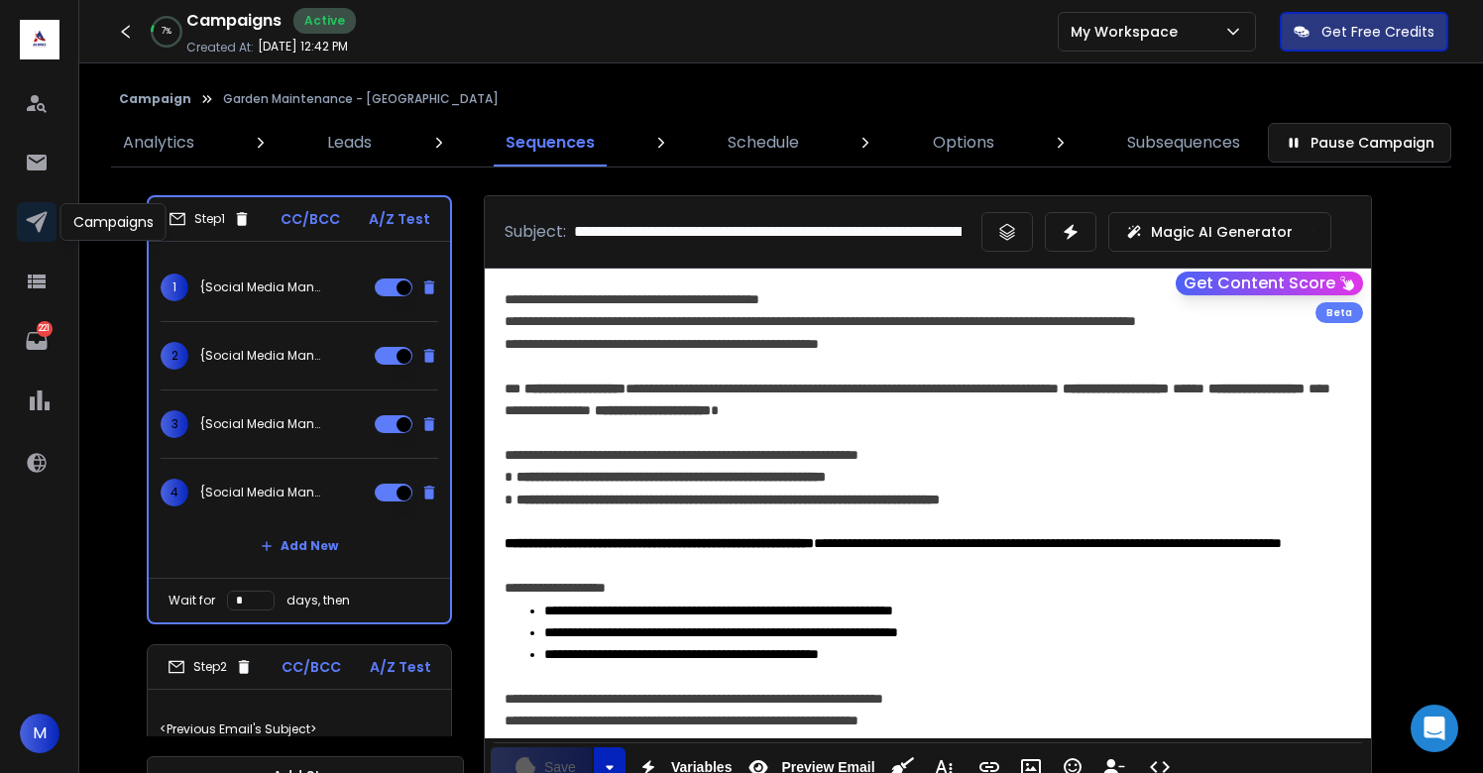
click at [25, 219] on icon at bounding box center [37, 222] width 24 height 24
